Goal: Task Accomplishment & Management: Manage account settings

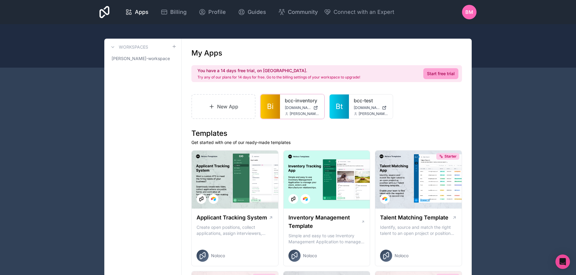
click at [0, 0] on icon at bounding box center [0, 0] width 0 height 0
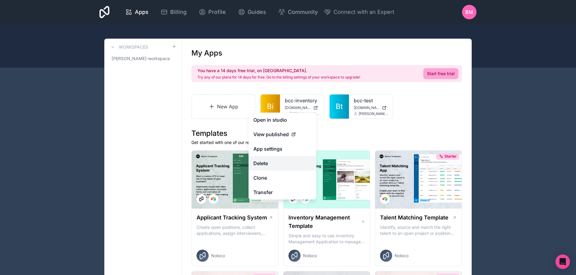
click at [271, 161] on button "Delete" at bounding box center [282, 163] width 68 height 15
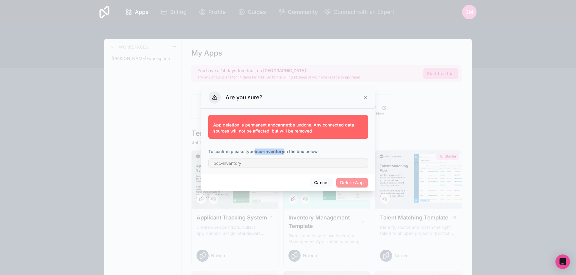
drag, startPoint x: 255, startPoint y: 151, endPoint x: 284, endPoint y: 154, distance: 29.4
click at [284, 154] on p "To confirm please type bcc-inventory in the box below" at bounding box center [288, 152] width 160 height 6
copy p "bcc-inventory"
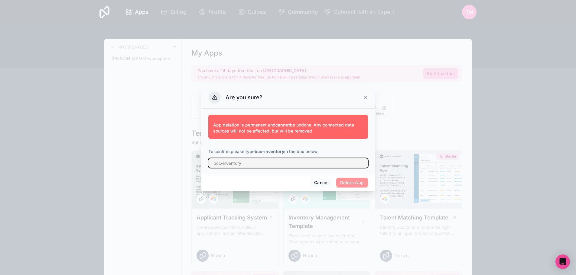
click at [261, 161] on input "text" at bounding box center [288, 163] width 160 height 10
paste input "bcc-inventory"
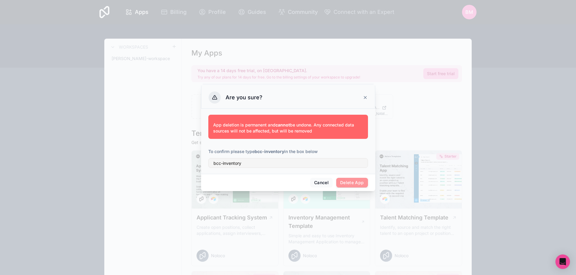
click at [354, 182] on span "Delete App" at bounding box center [352, 183] width 32 height 10
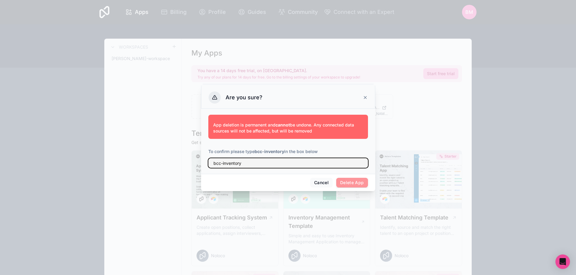
click at [254, 161] on input "bcc-inventory" at bounding box center [288, 163] width 160 height 10
drag, startPoint x: 249, startPoint y: 162, endPoint x: 210, endPoint y: 162, distance: 39.0
click at [210, 162] on input "bcc-inventory" at bounding box center [288, 163] width 160 height 10
click at [214, 162] on input "bcc-inventory" at bounding box center [288, 163] width 160 height 10
type input "bcc-inventory"
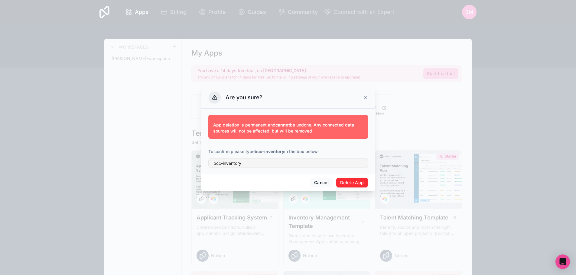
click at [361, 183] on button "Delete App" at bounding box center [352, 183] width 32 height 10
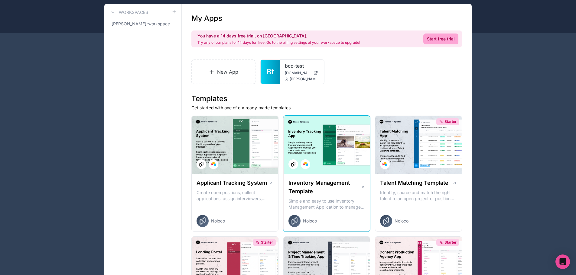
scroll to position [60, 0]
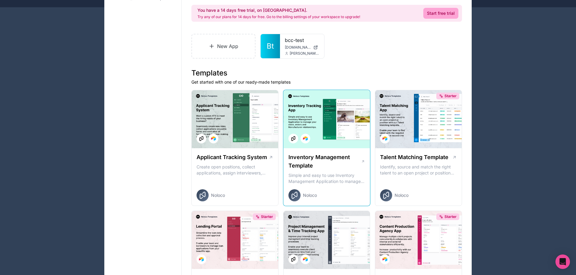
click at [323, 144] on div at bounding box center [327, 119] width 86 height 58
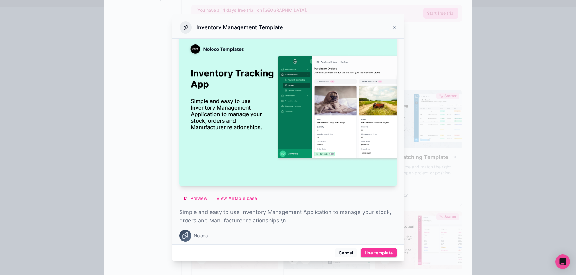
scroll to position [17, 0]
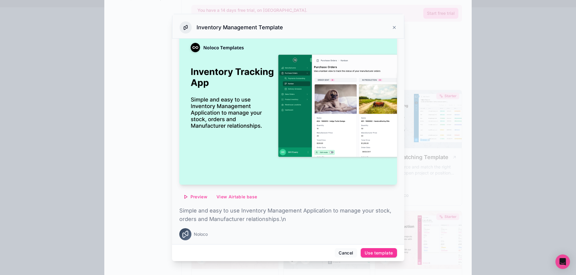
click at [192, 194] on span "Preview" at bounding box center [198, 196] width 17 height 5
click at [287, 193] on div "Preview View Airtable base" at bounding box center [288, 197] width 218 height 10
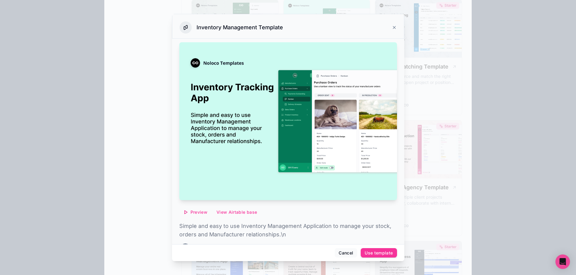
scroll to position [0, 0]
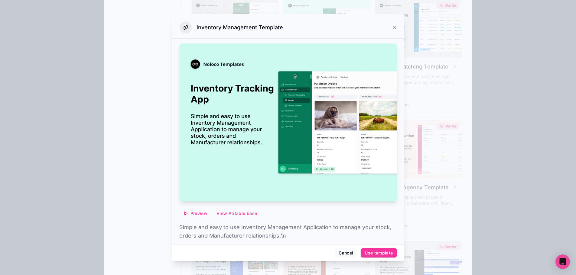
click at [392, 27] on icon at bounding box center [394, 27] width 5 height 5
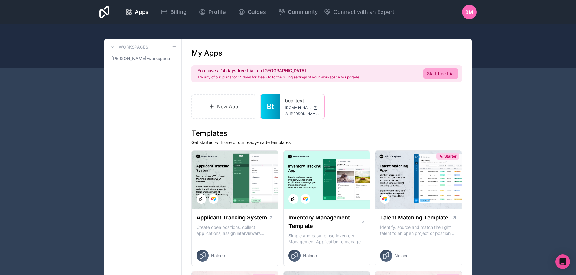
click at [285, 104] on link "bcc-test" at bounding box center [302, 100] width 34 height 7
